Goal: Information Seeking & Learning: Check status

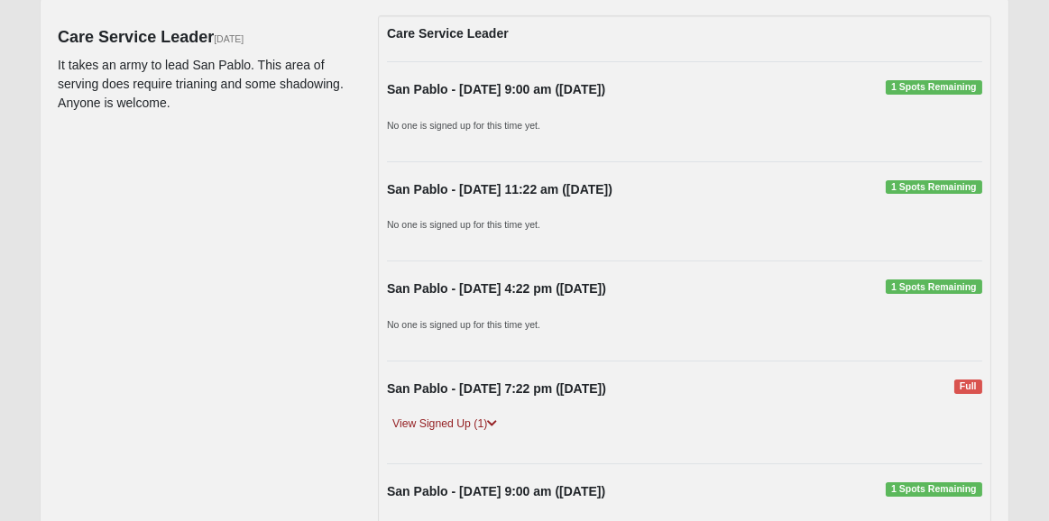
scroll to position [433, 0]
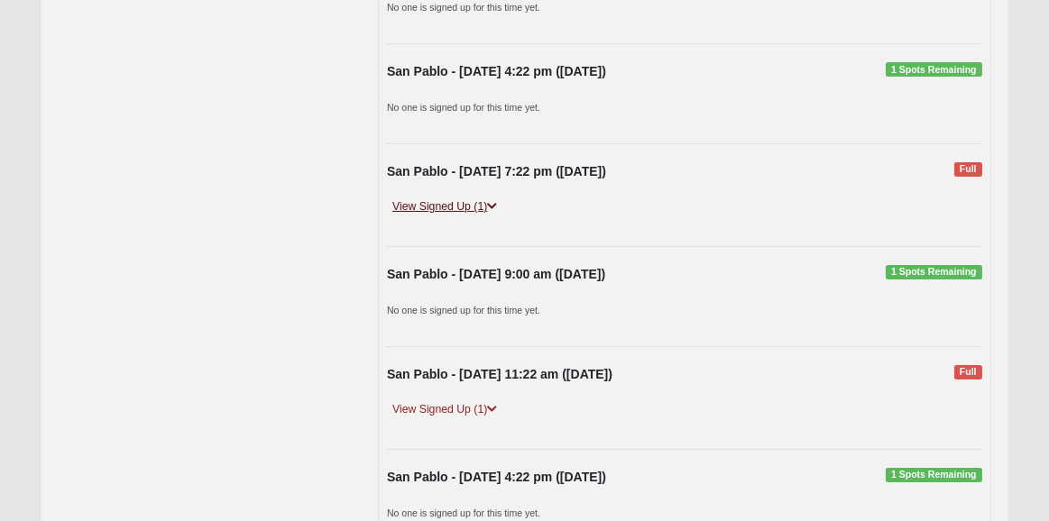
click at [457, 207] on link "View Signed Up (1)" at bounding box center [444, 206] width 115 height 19
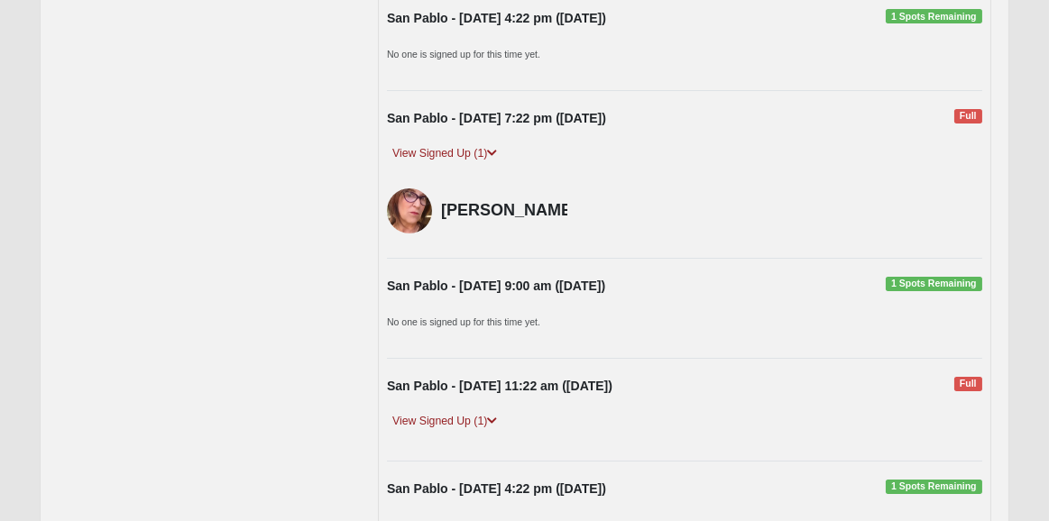
scroll to position [649, 0]
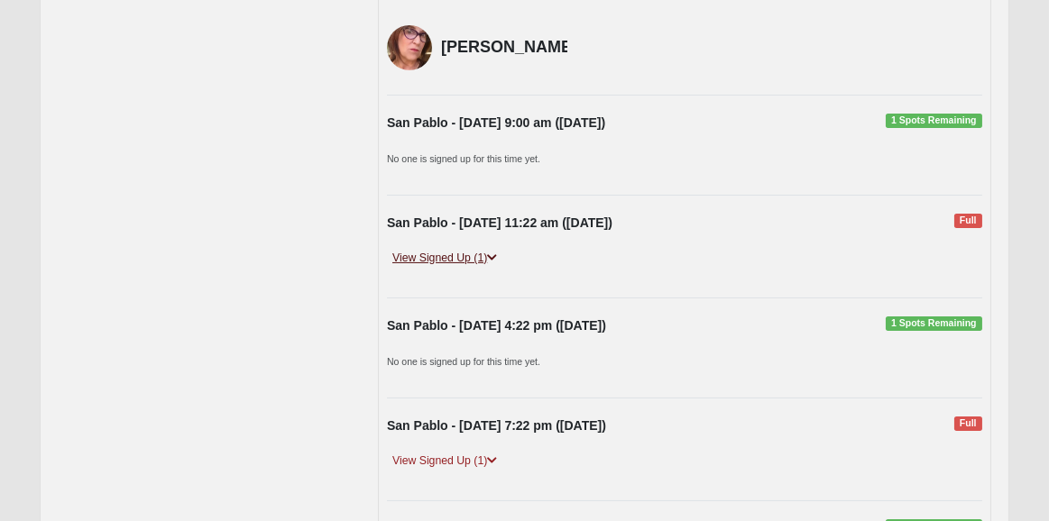
click at [454, 253] on link "View Signed Up (1)" at bounding box center [444, 258] width 115 height 19
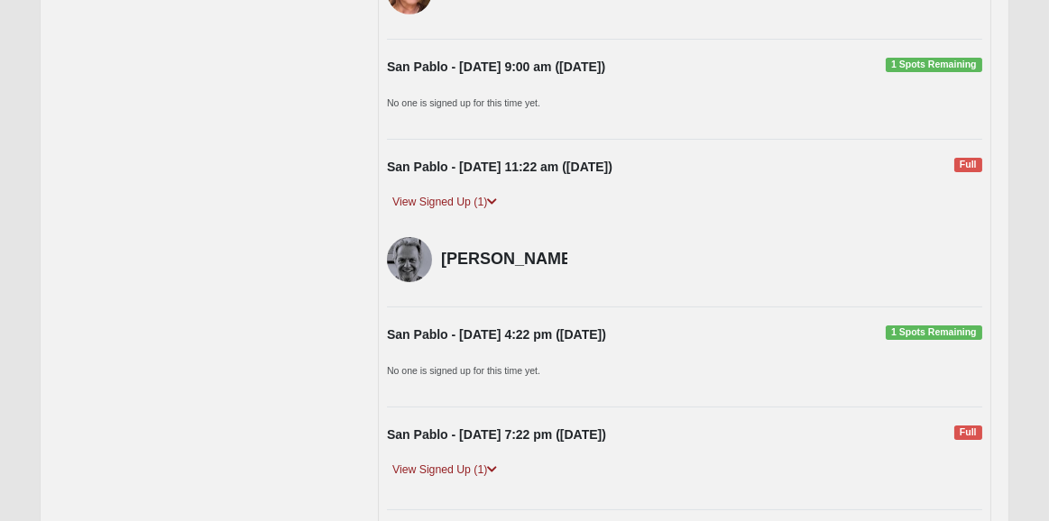
scroll to position [938, 0]
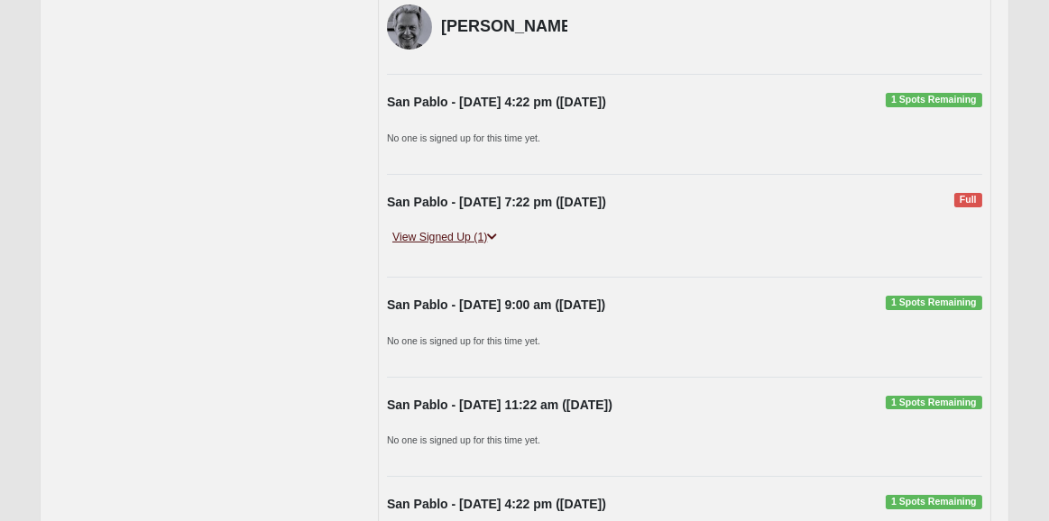
click at [461, 233] on link "View Signed Up (1)" at bounding box center [444, 237] width 115 height 19
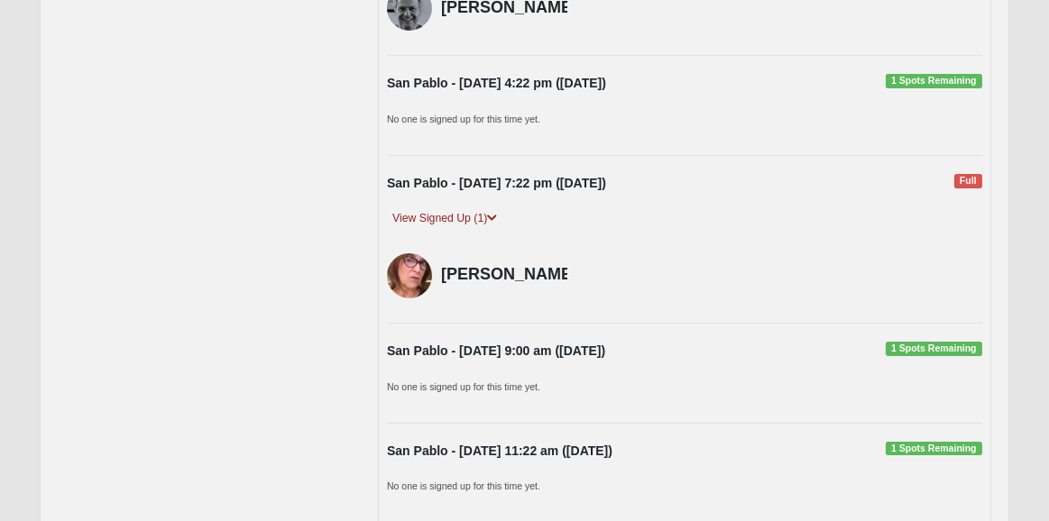
scroll to position [776, 0]
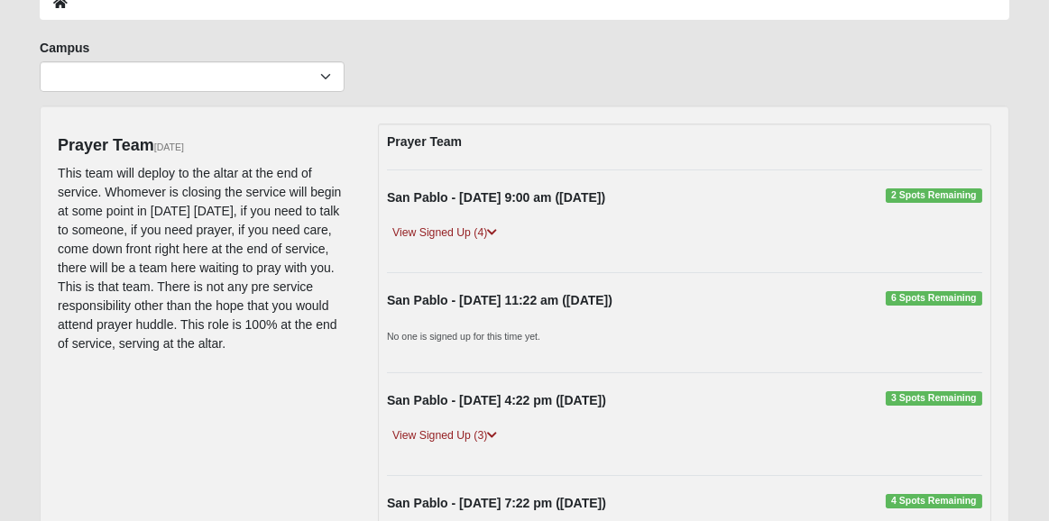
scroll to position [144, 0]
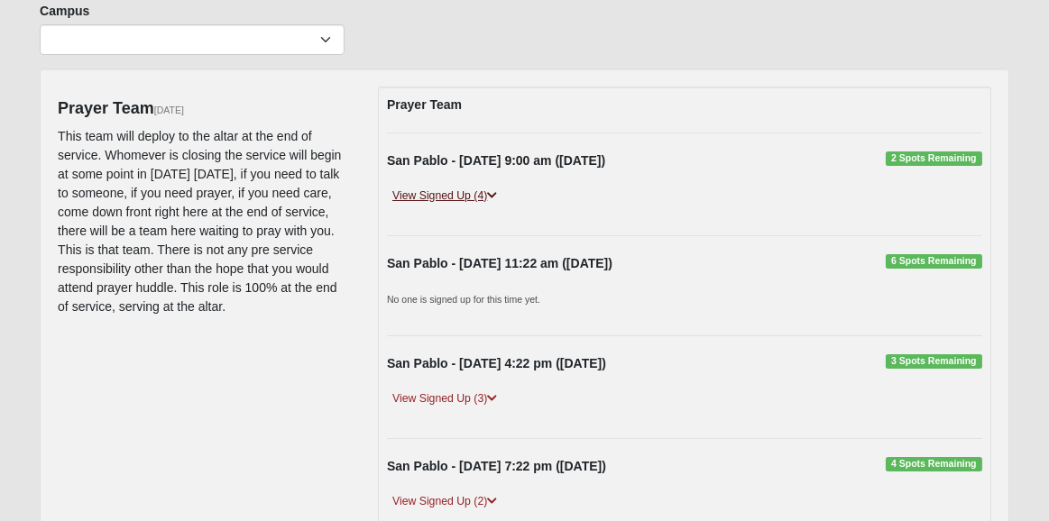
click at [492, 193] on icon at bounding box center [492, 195] width 10 height 11
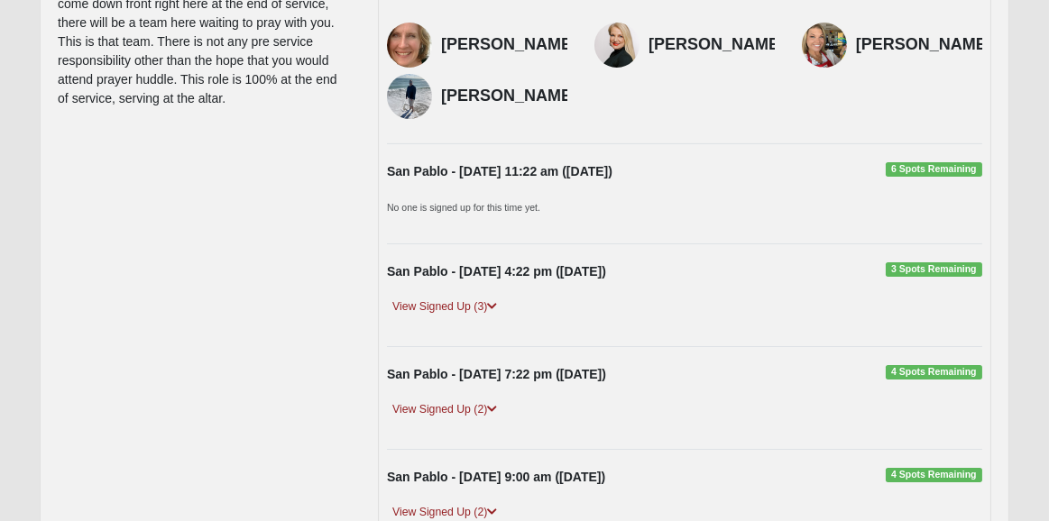
scroll to position [361, 0]
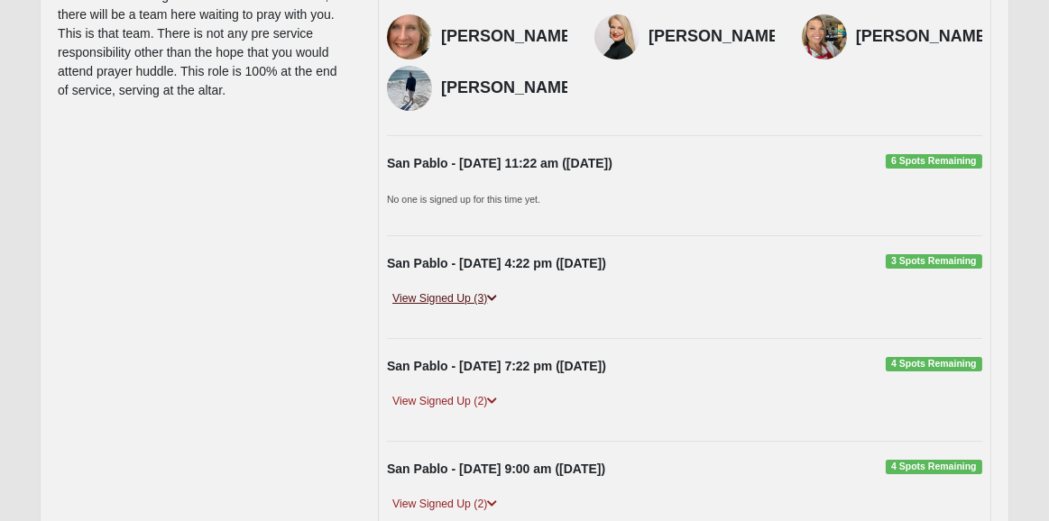
click at [442, 295] on link "View Signed Up (3)" at bounding box center [444, 298] width 115 height 19
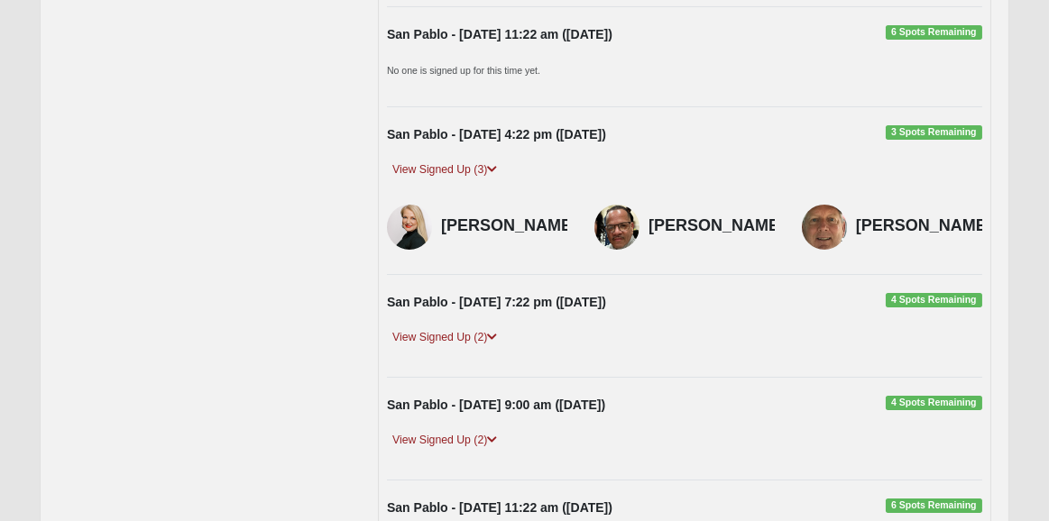
scroll to position [577, 0]
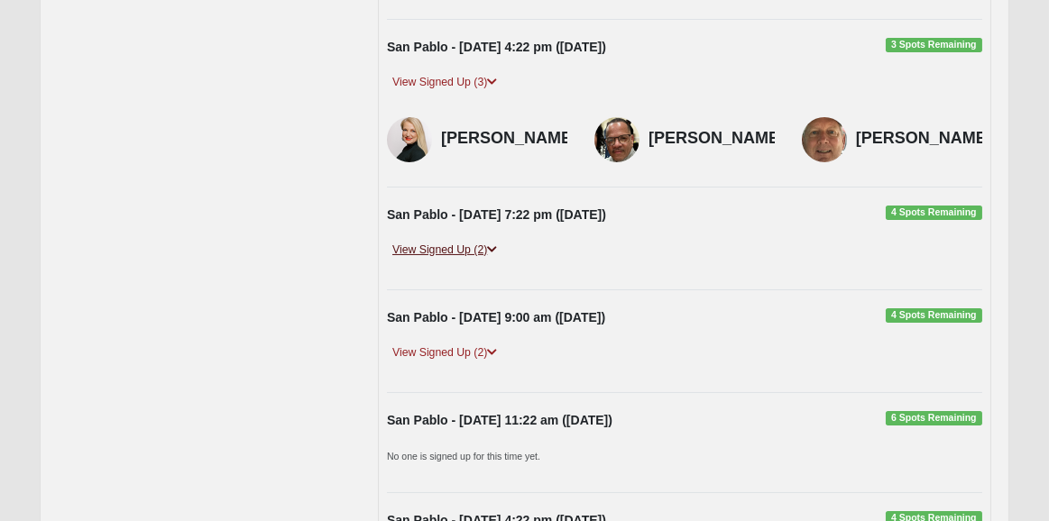
click at [447, 259] on link "View Signed Up (2)" at bounding box center [444, 250] width 115 height 19
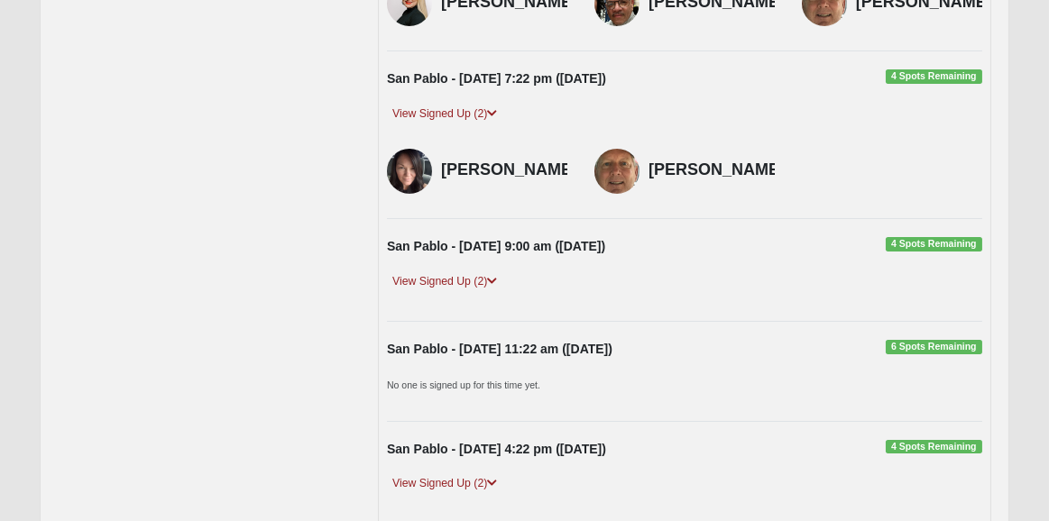
scroll to position [721, 0]
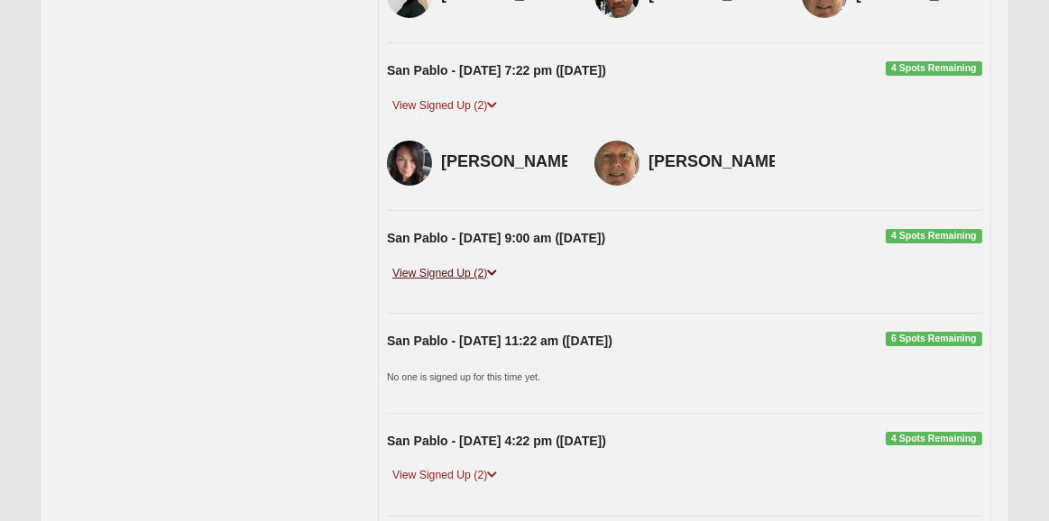
click at [471, 283] on link "View Signed Up (2)" at bounding box center [444, 273] width 115 height 19
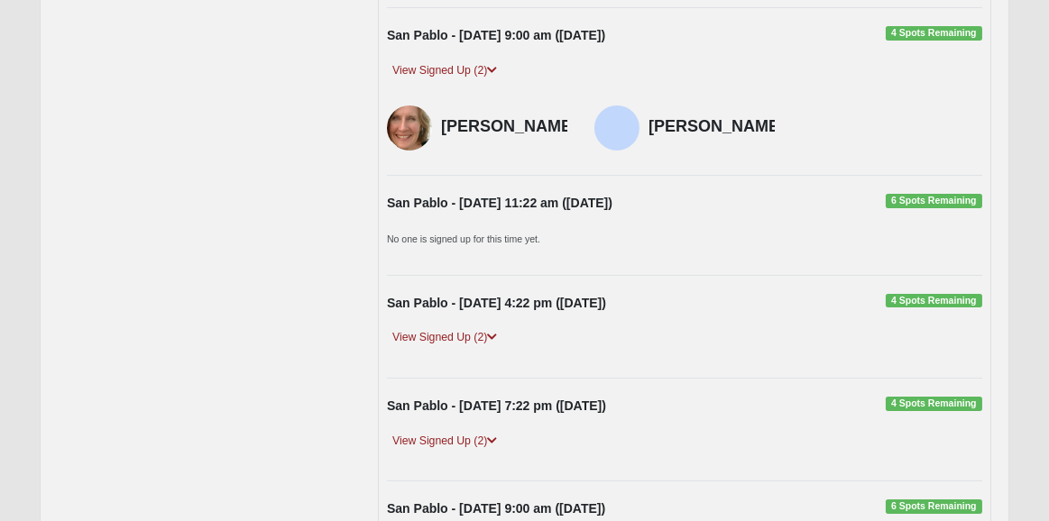
scroll to position [938, 0]
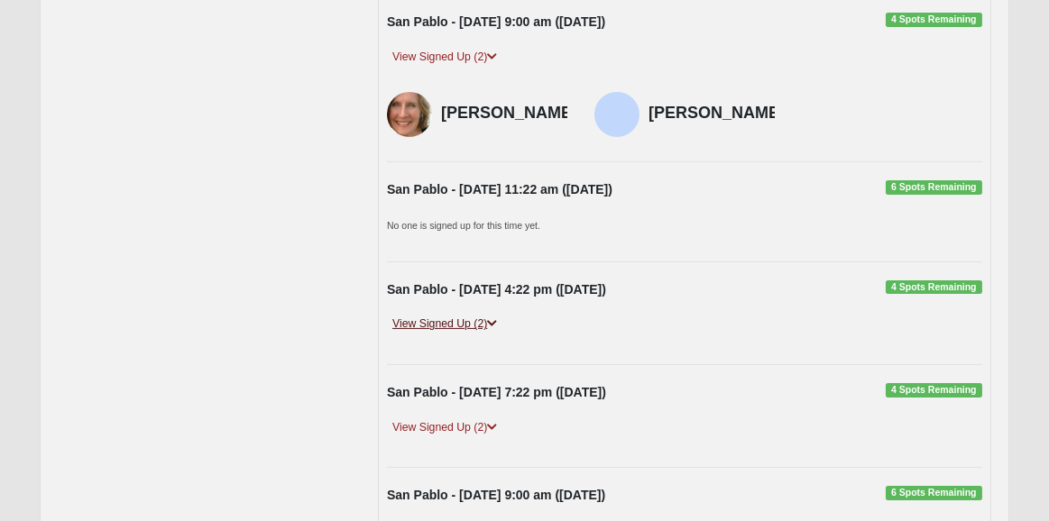
click at [467, 334] on link "View Signed Up (2)" at bounding box center [444, 324] width 115 height 19
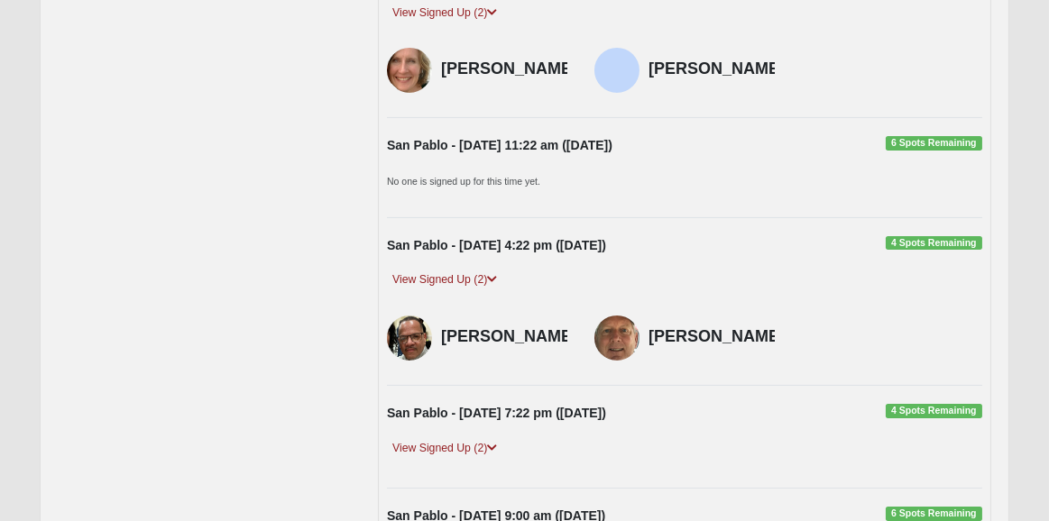
scroll to position [1082, 0]
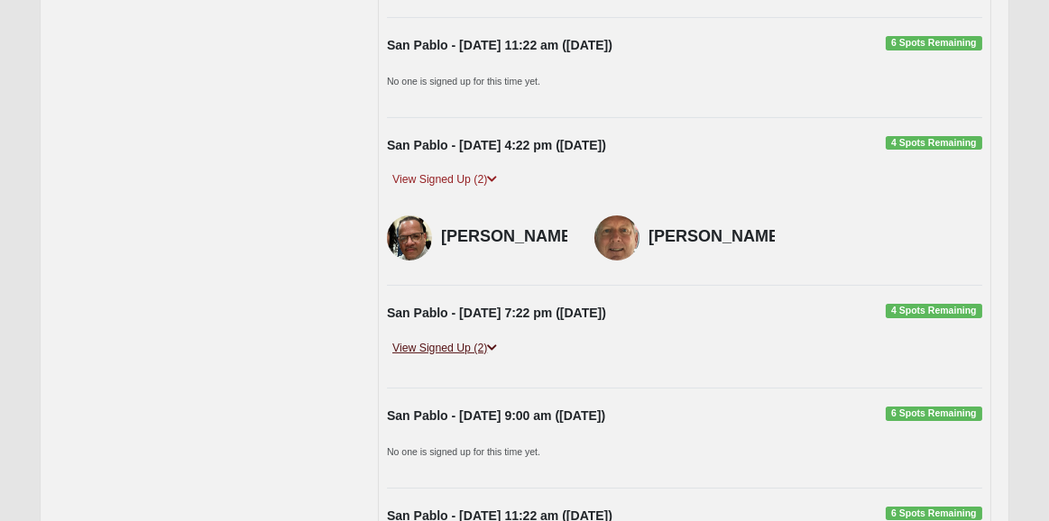
click at [462, 358] on link "View Signed Up (2)" at bounding box center [444, 348] width 115 height 19
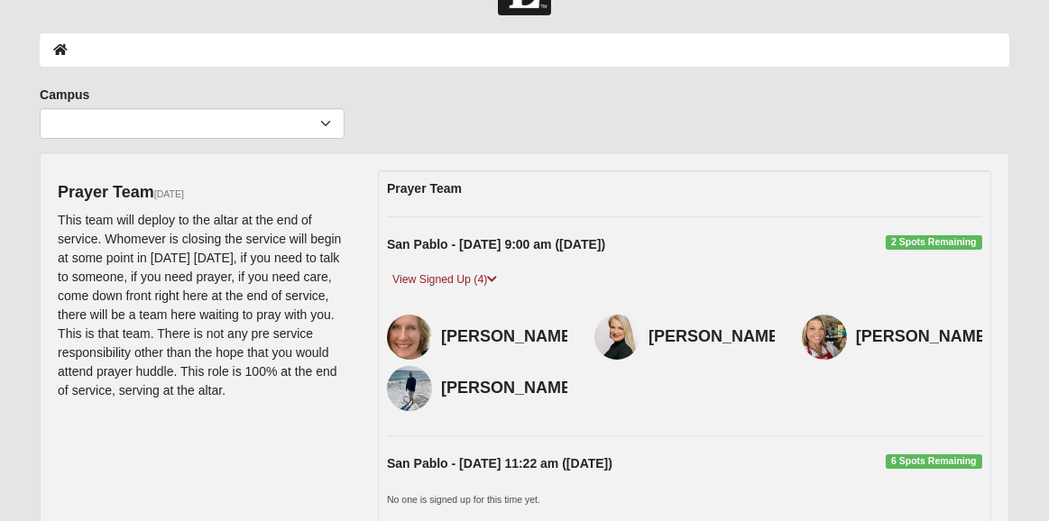
scroll to position [0, 0]
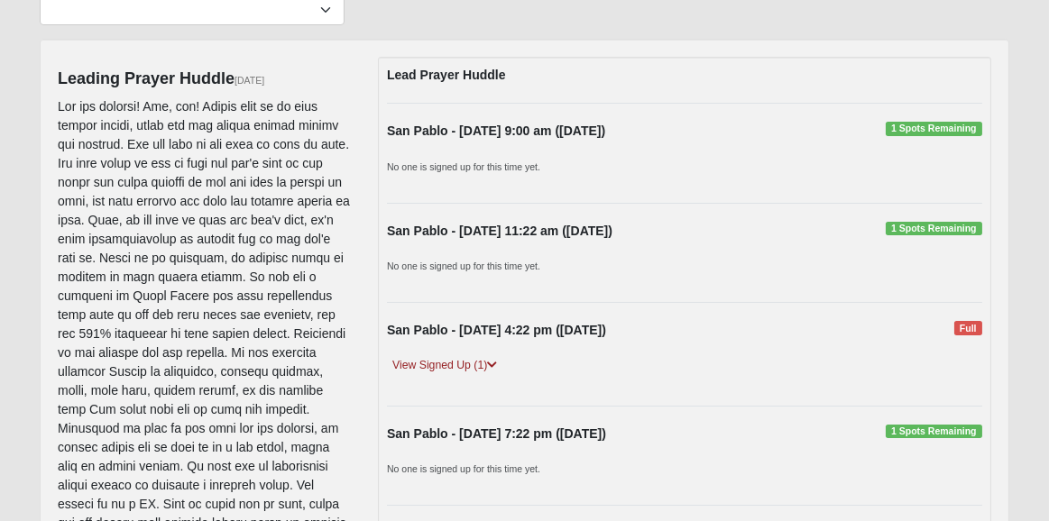
scroll to position [216, 0]
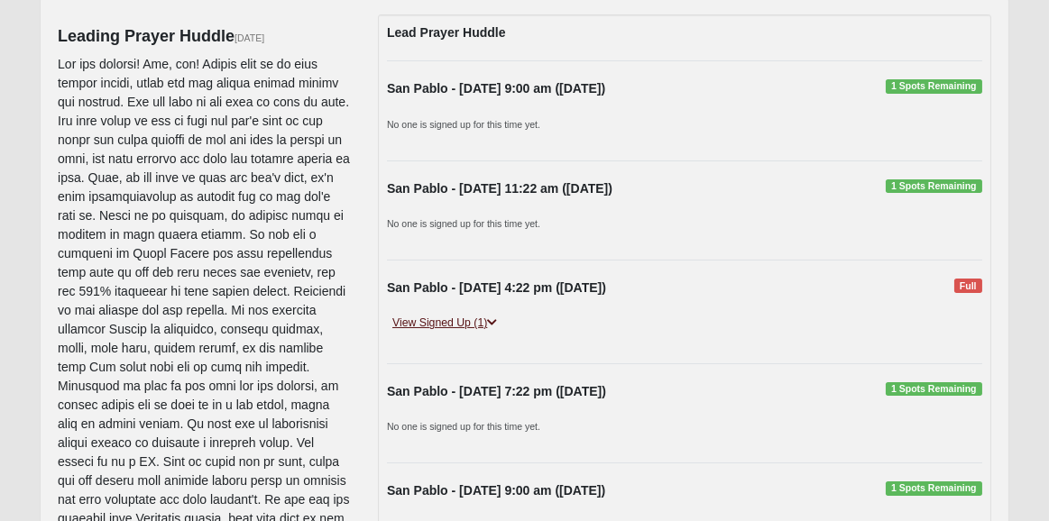
click at [444, 323] on link "View Signed Up (1)" at bounding box center [444, 323] width 115 height 19
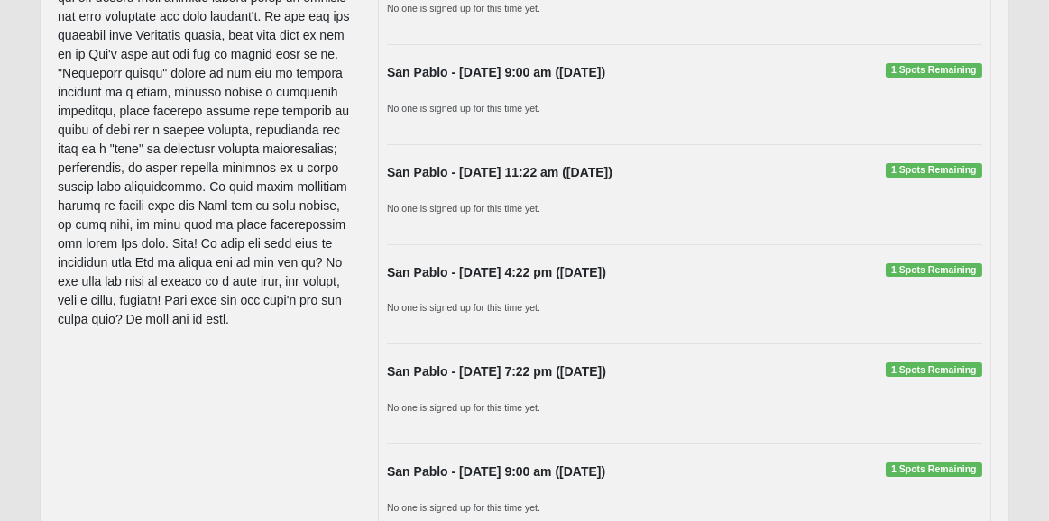
scroll to position [649, 0]
